Goal: Task Accomplishment & Management: Use online tool/utility

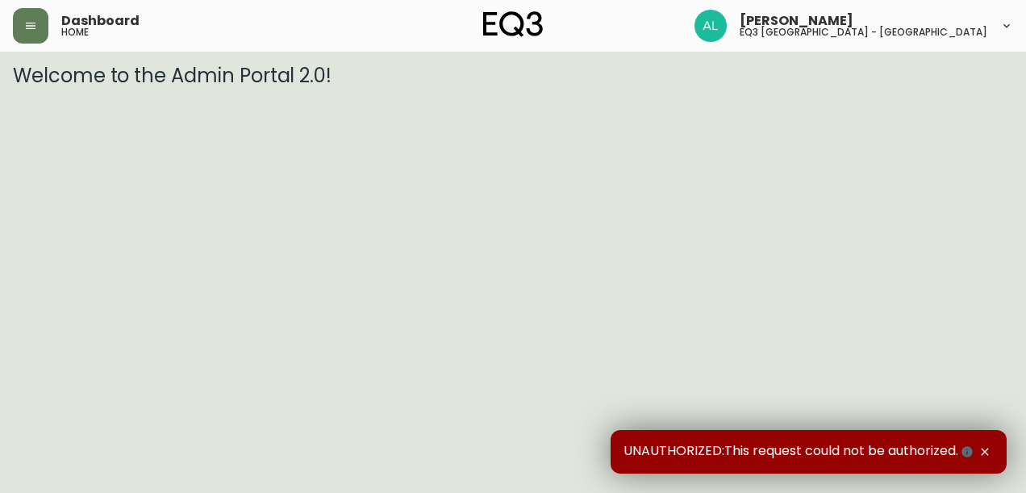
click at [982, 449] on icon "button" at bounding box center [984, 451] width 7 height 7
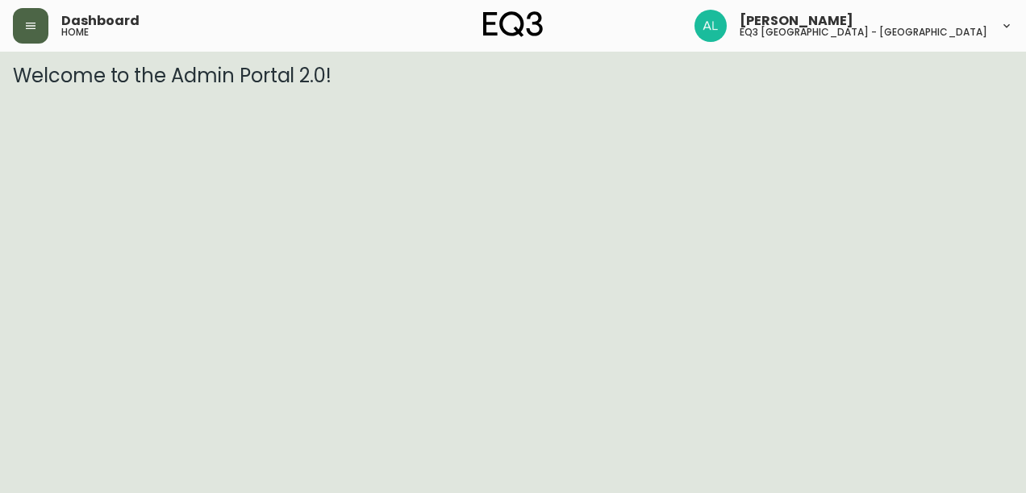
click at [34, 30] on icon "button" at bounding box center [30, 25] width 13 height 13
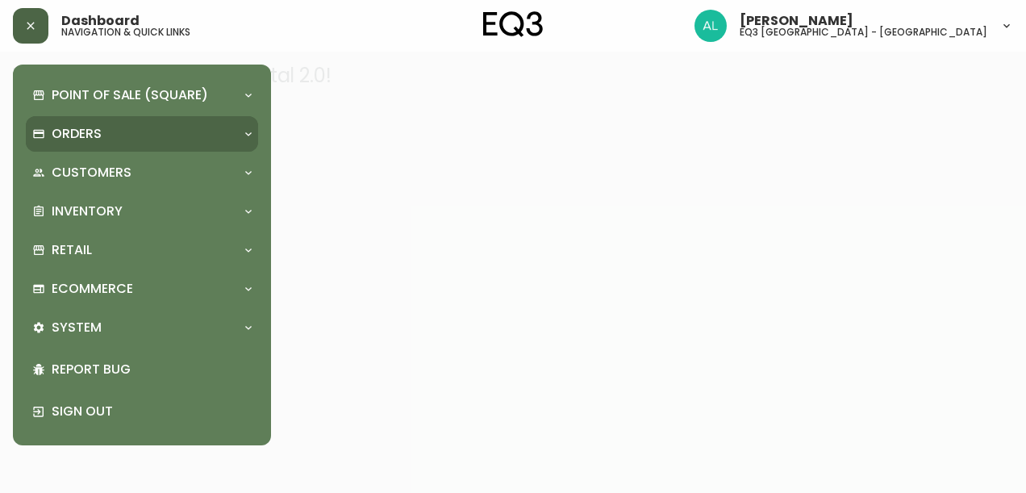
click at [96, 126] on p "Orders" at bounding box center [77, 134] width 50 height 18
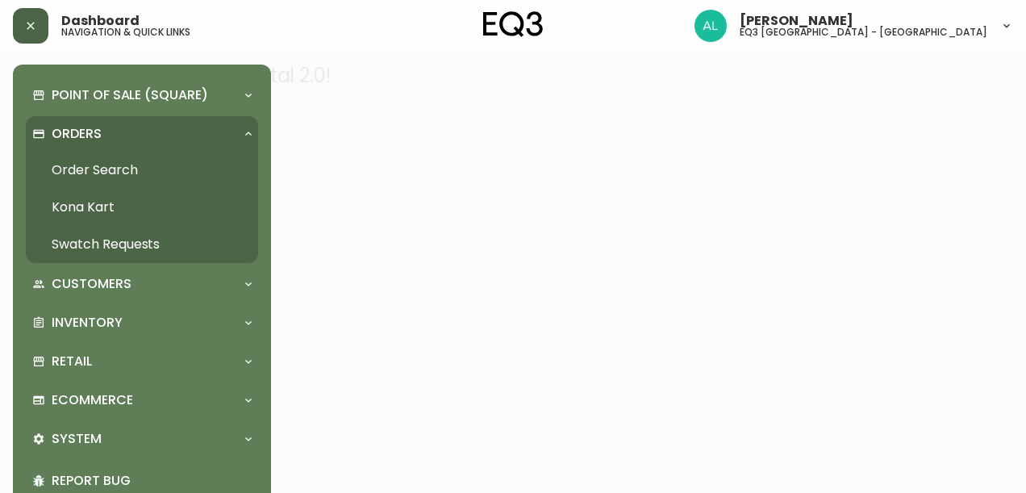
click at [106, 165] on link "Order Search" at bounding box center [142, 170] width 232 height 37
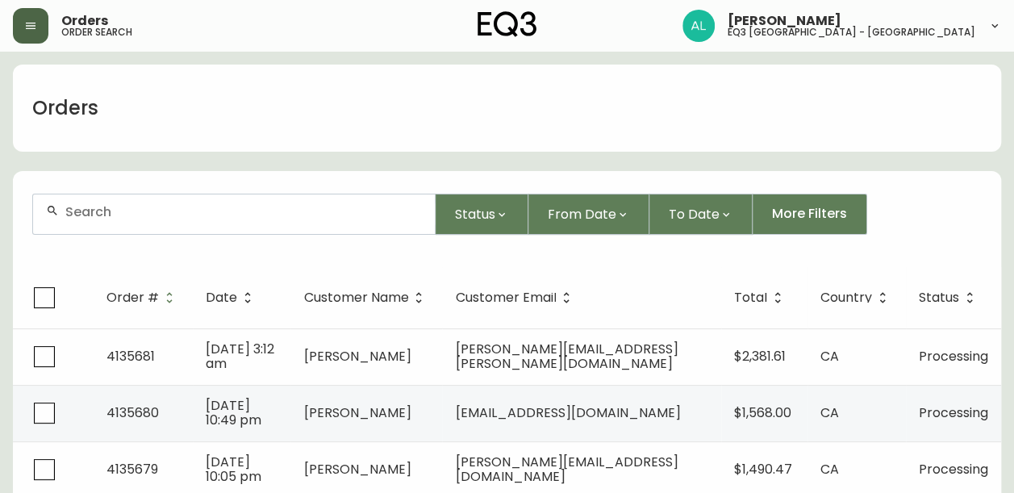
click at [31, 18] on button "button" at bounding box center [30, 25] width 35 height 35
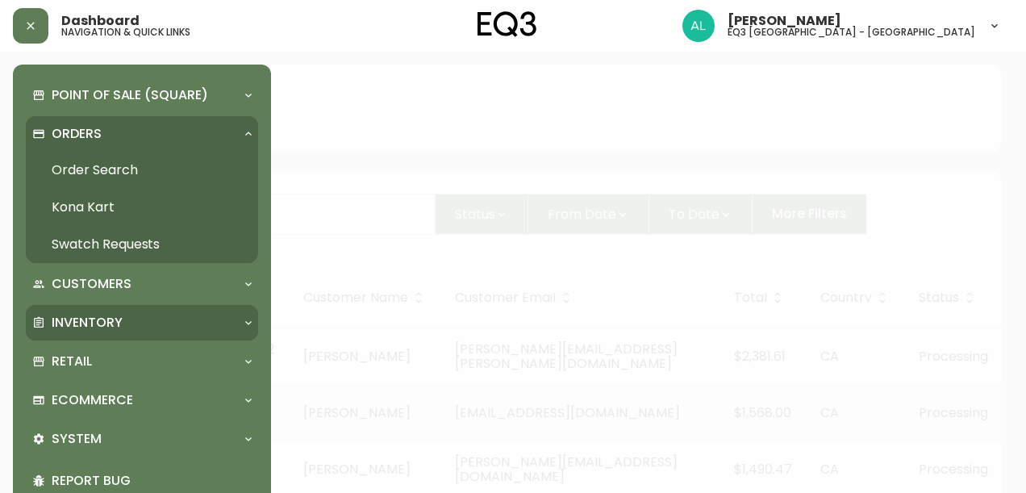
click at [123, 328] on div "Inventory" at bounding box center [133, 323] width 203 height 18
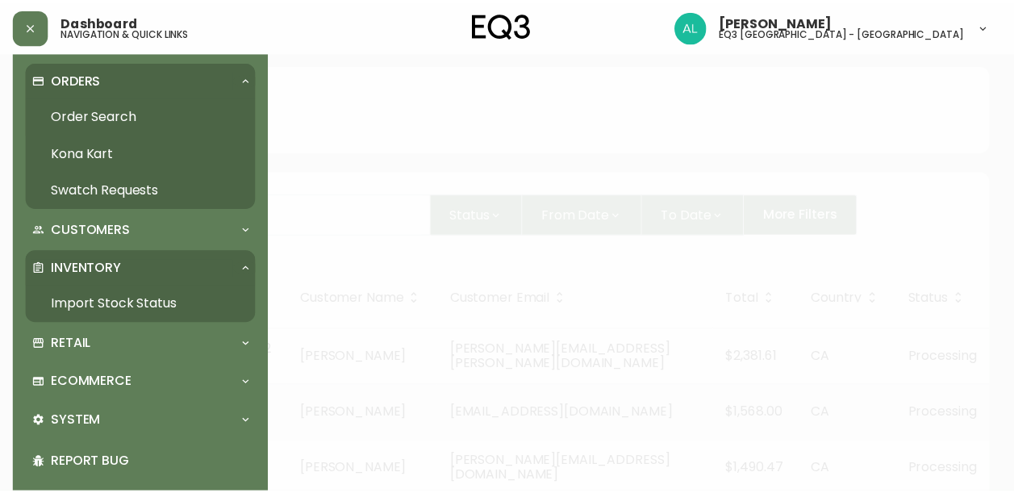
scroll to position [81, 0]
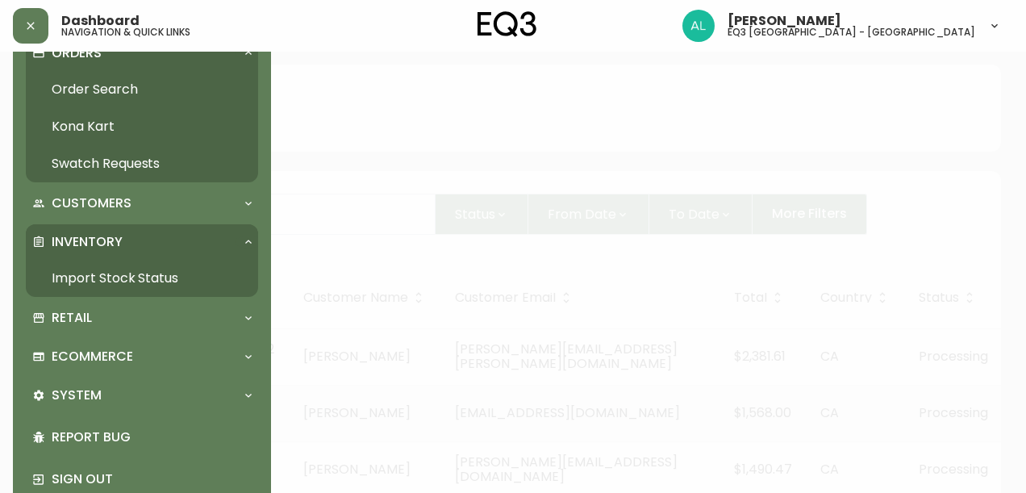
click at [157, 274] on link "Import Stock Status" at bounding box center [142, 278] width 232 height 37
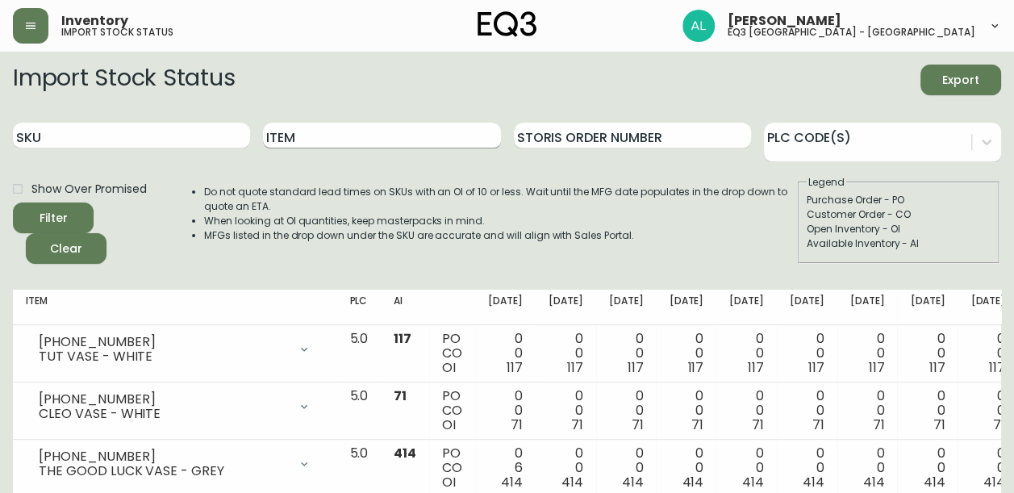
click at [381, 123] on input "Item" at bounding box center [381, 136] width 237 height 26
click at [13, 202] on button "Filter" at bounding box center [53, 217] width 81 height 31
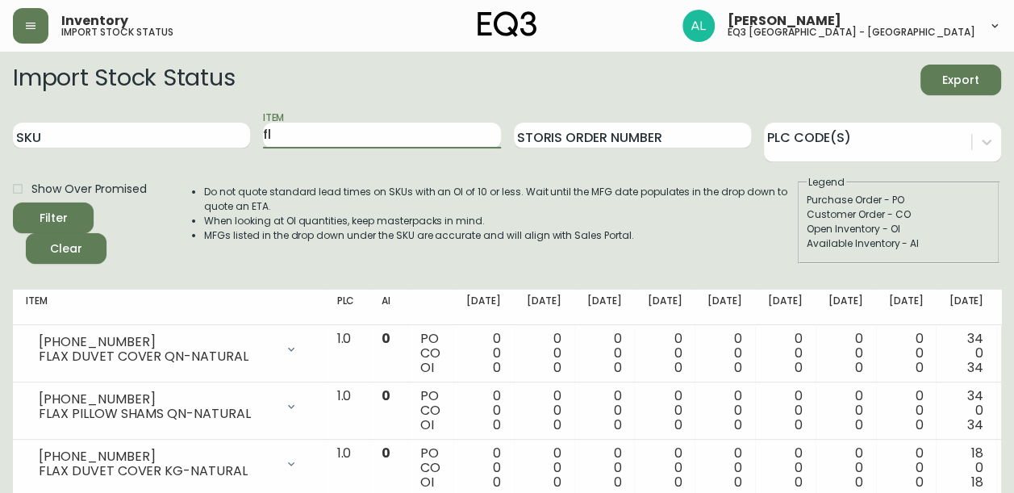
type input "f"
click at [60, 216] on div "Filter" at bounding box center [54, 218] width 28 height 20
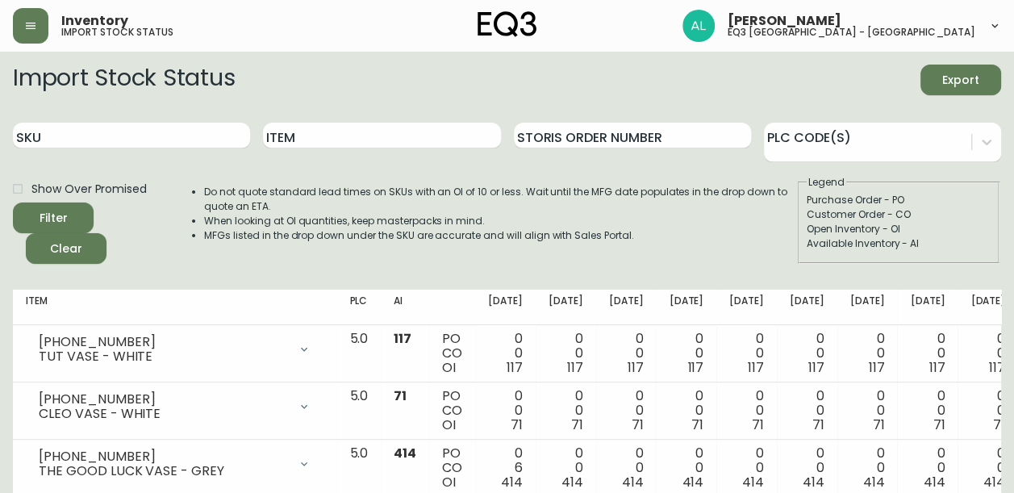
click at [34, 23] on icon "button" at bounding box center [31, 26] width 10 height 6
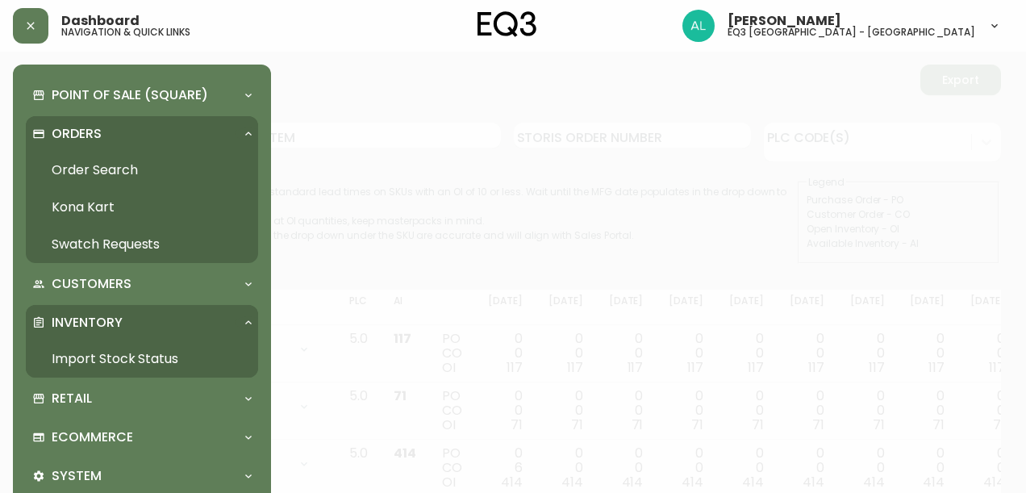
scroll to position [81, 0]
